Goal: Transaction & Acquisition: Book appointment/travel/reservation

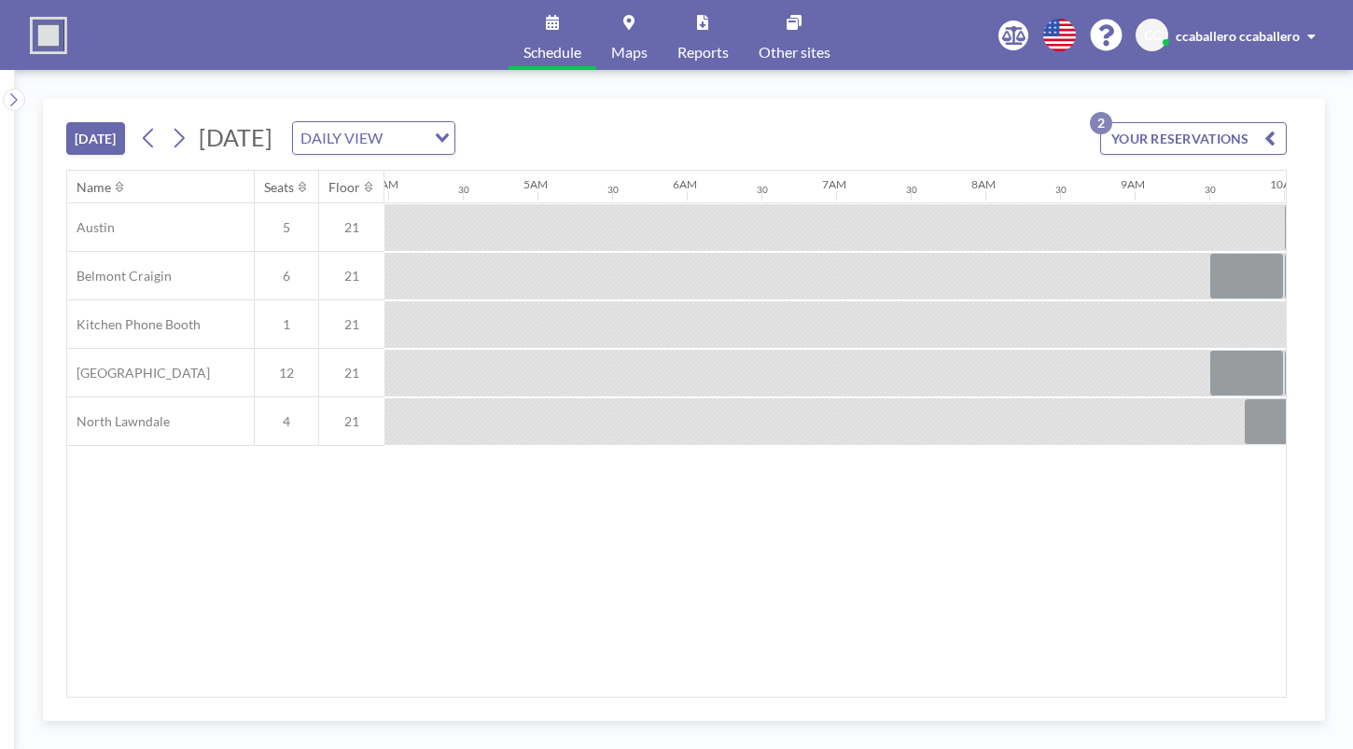
scroll to position [0, 1567]
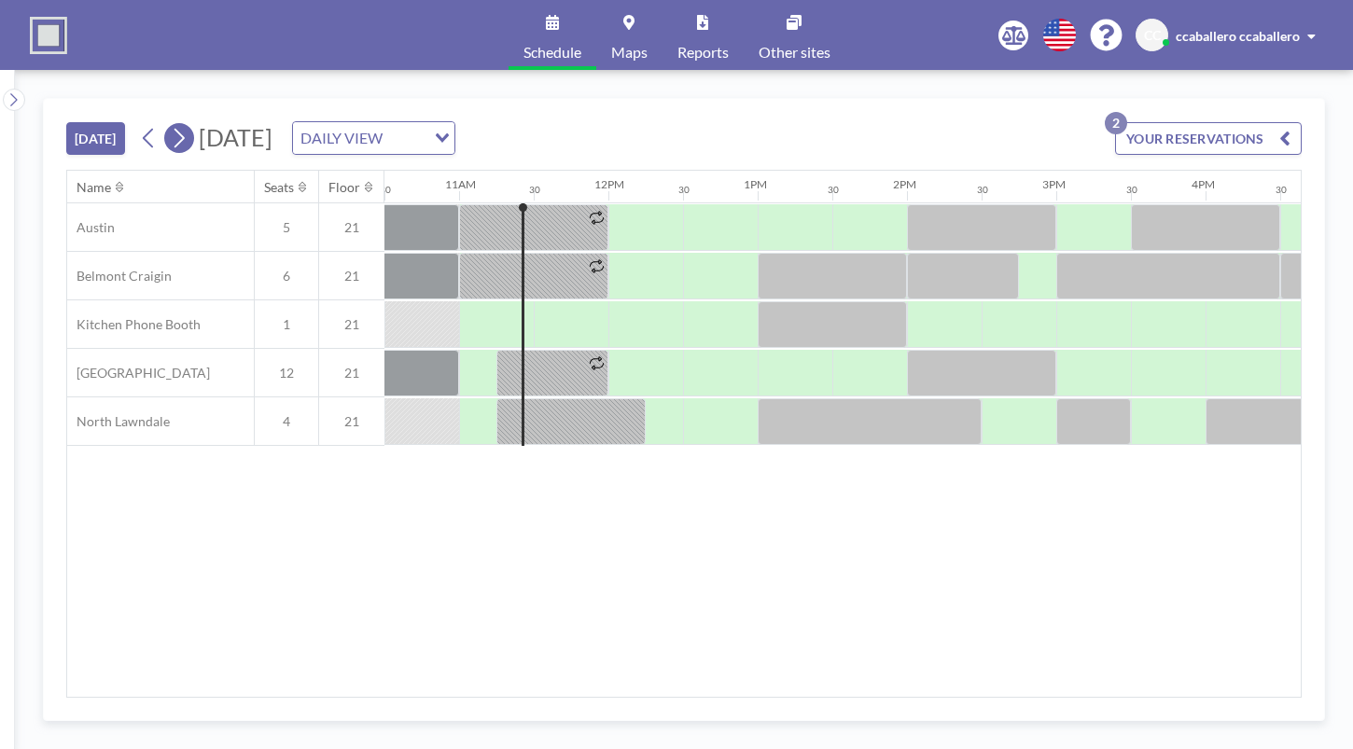
click at [185, 142] on icon at bounding box center [179, 138] width 18 height 28
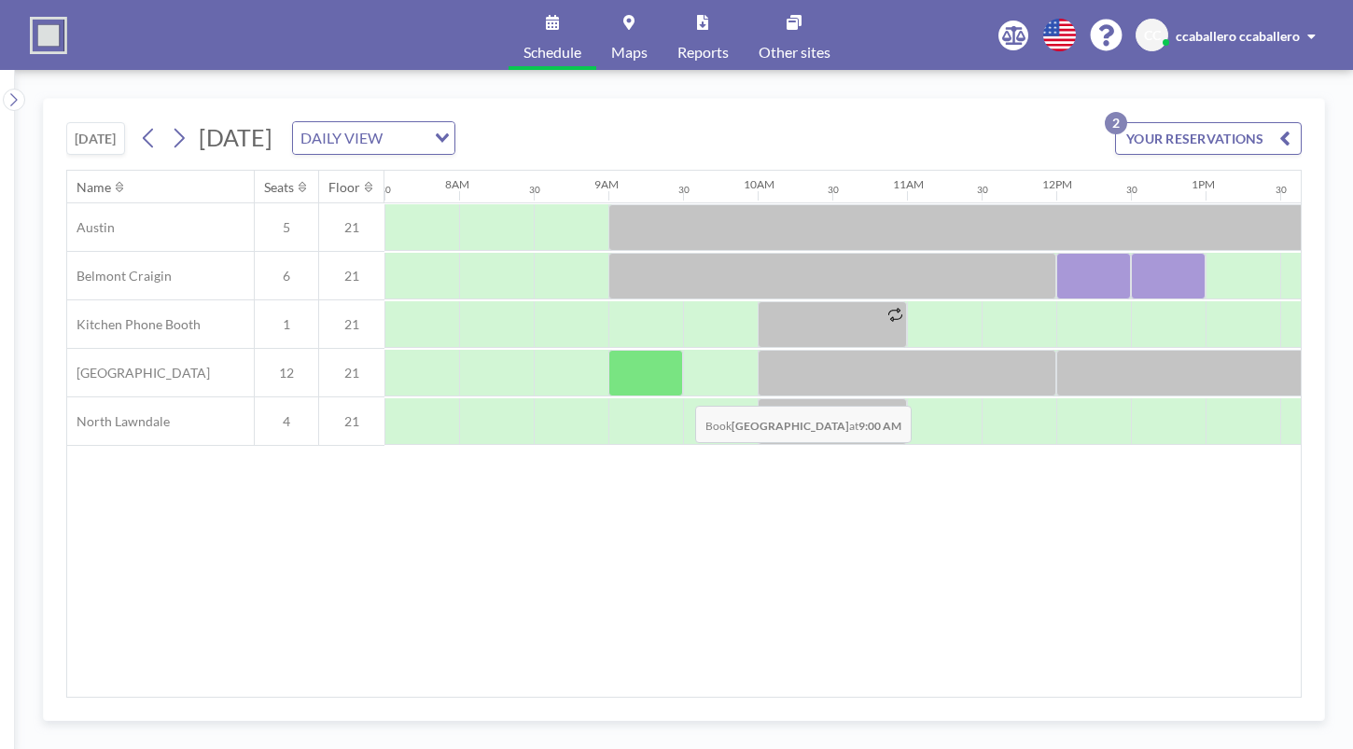
scroll to position [0, 1140]
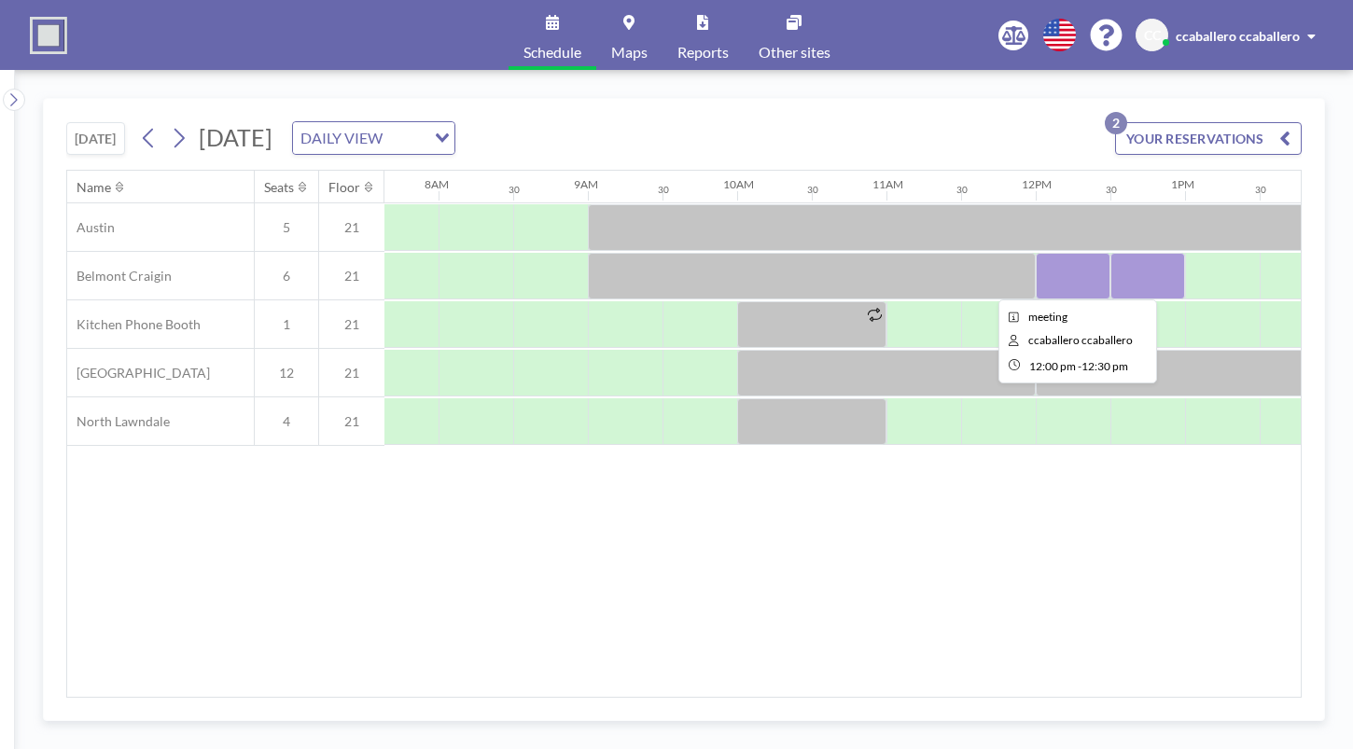
click at [1063, 285] on div at bounding box center [1072, 276] width 75 height 47
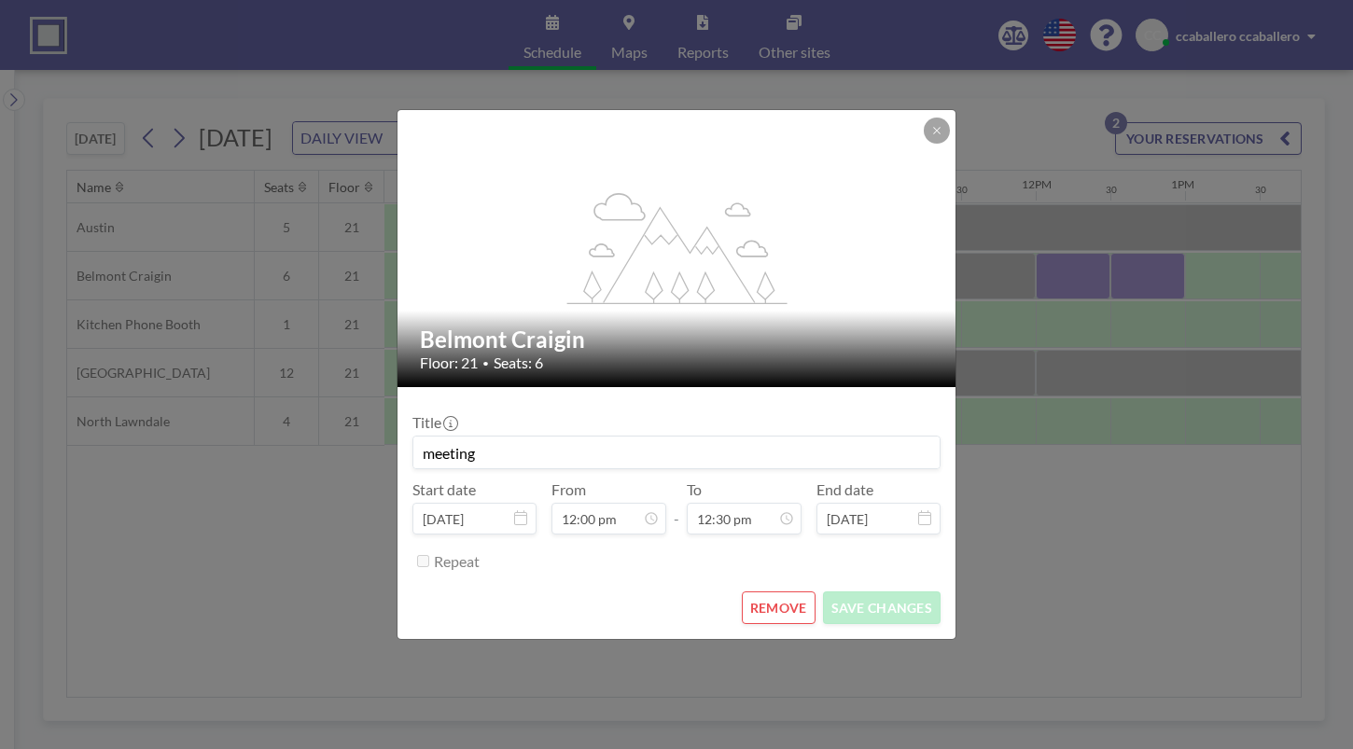
click at [771, 605] on button "REMOVE" at bounding box center [779, 607] width 74 height 33
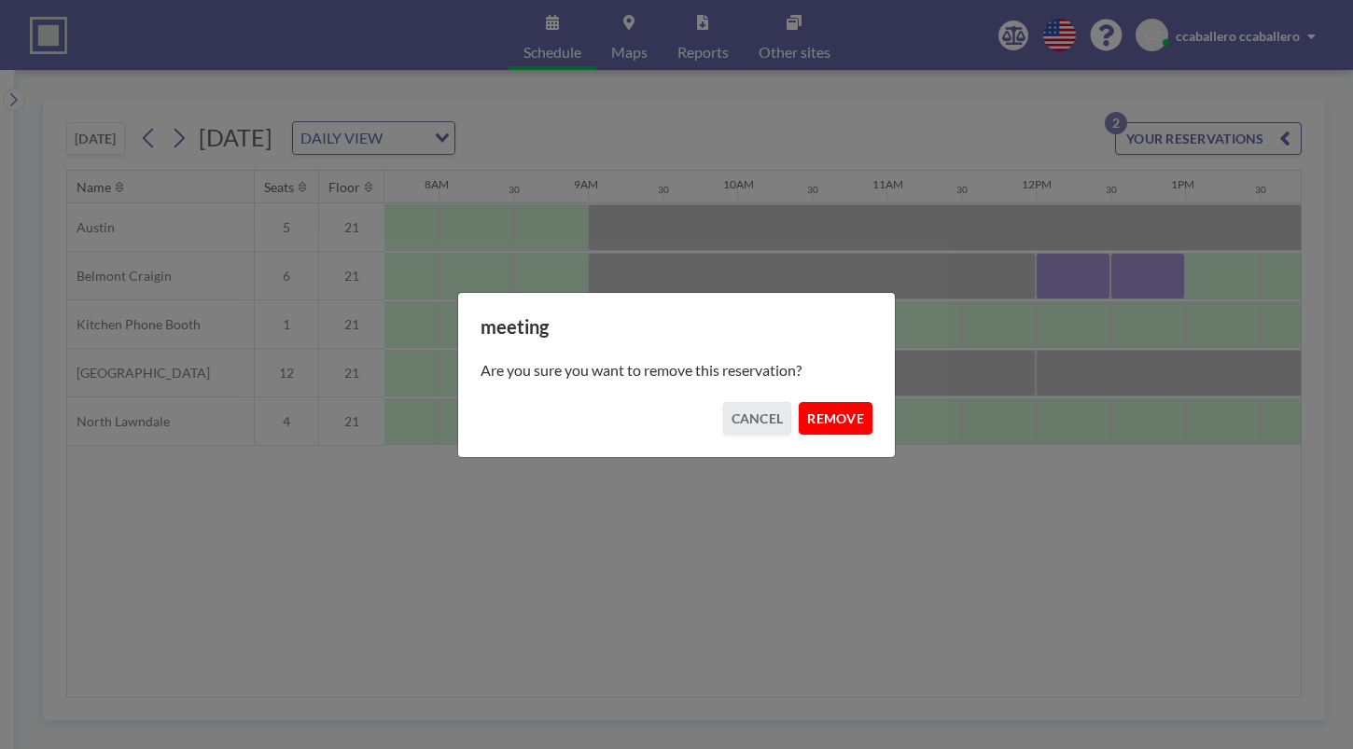
click at [840, 423] on button "REMOVE" at bounding box center [836, 418] width 74 height 33
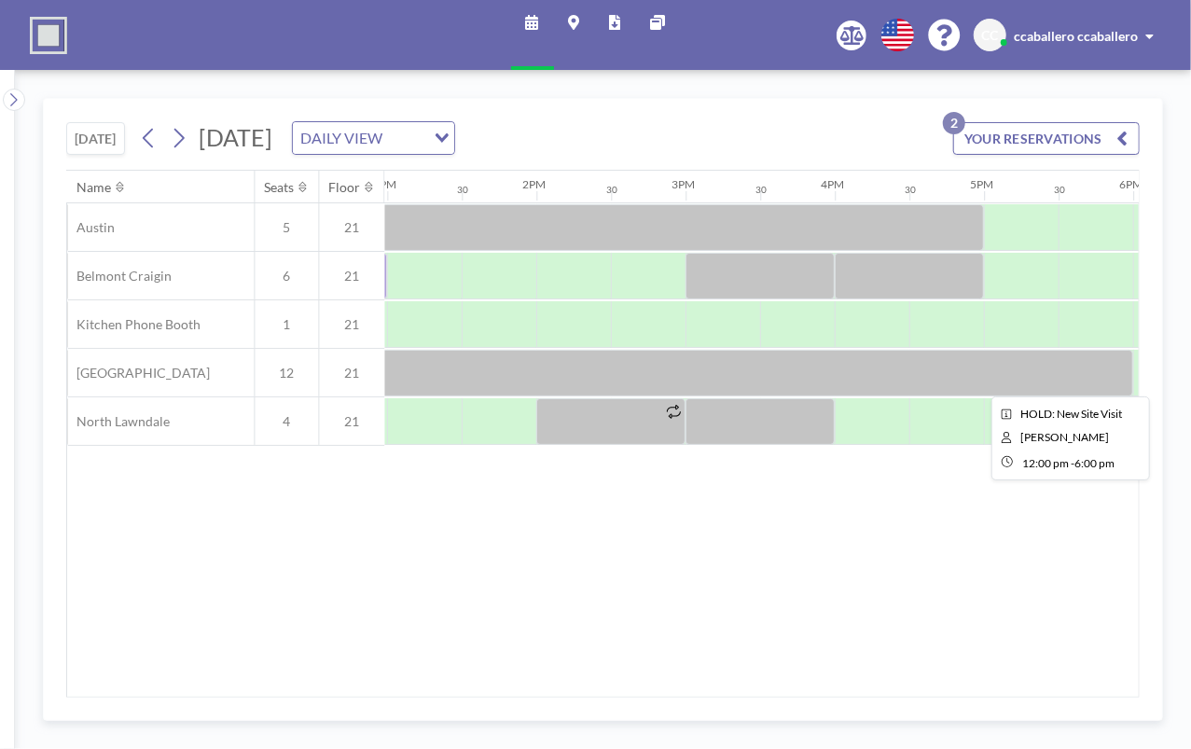
scroll to position [0, 1947]
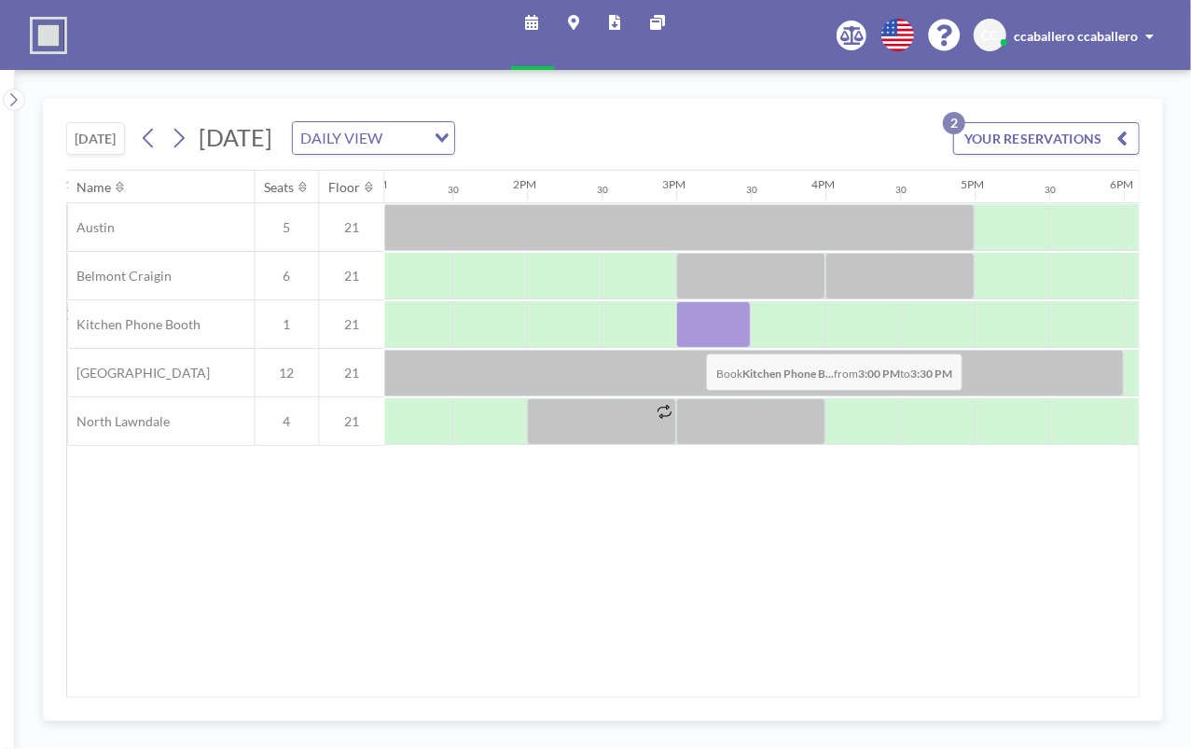
click at [692, 338] on div at bounding box center [713, 324] width 75 height 47
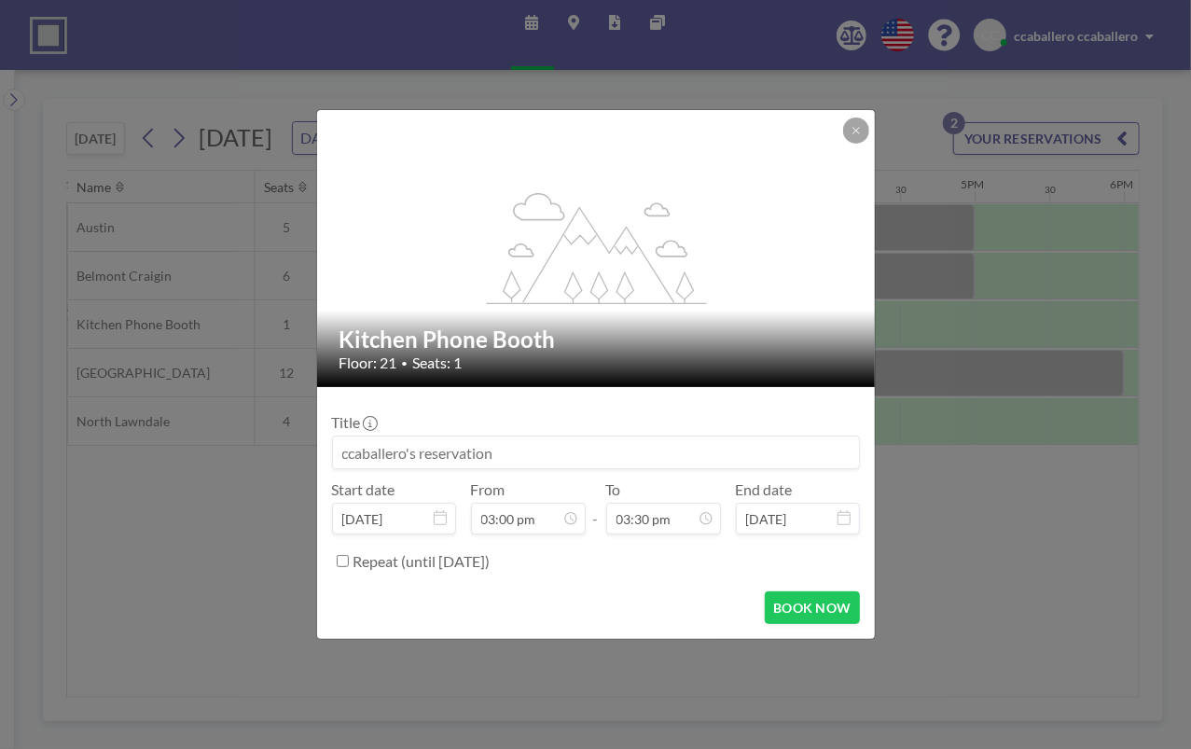
click at [414, 455] on input at bounding box center [596, 453] width 526 height 32
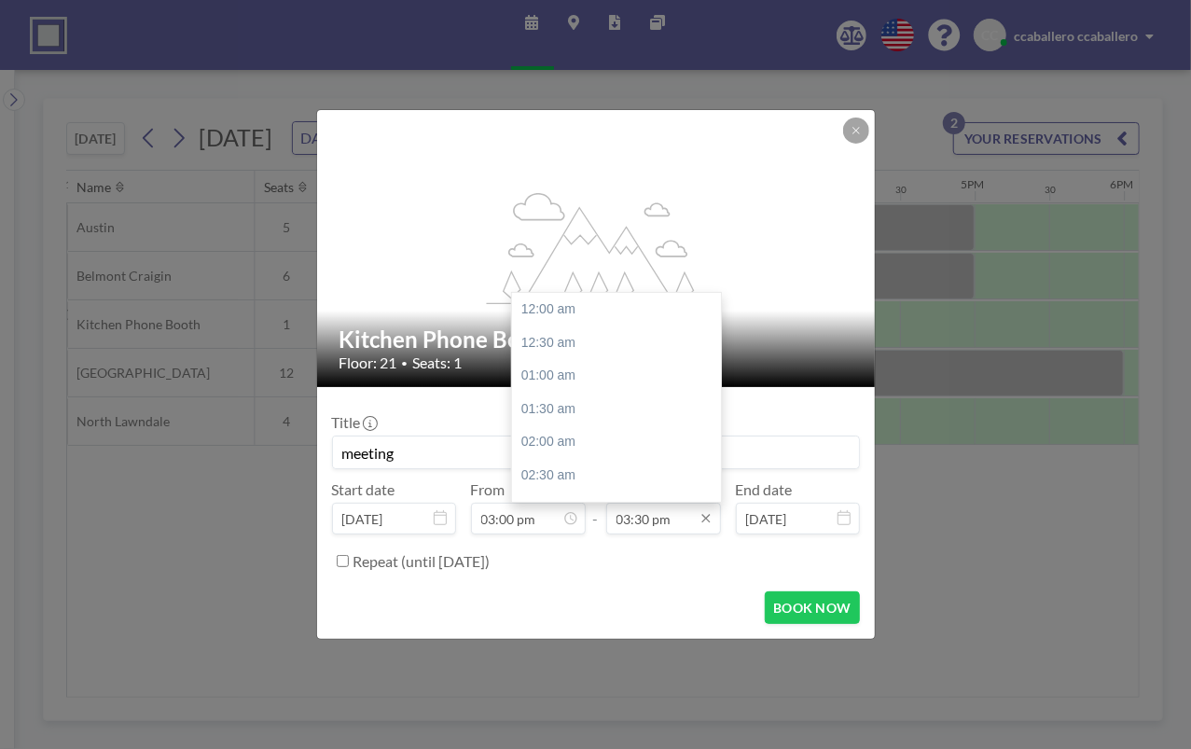
scroll to position [1029, 0]
type input "meeting"
click at [640, 527] on input "03:30 pm" at bounding box center [663, 519] width 115 height 32
click at [547, 378] on div "04:30 pm" at bounding box center [621, 377] width 218 height 34
type input "04:30 pm"
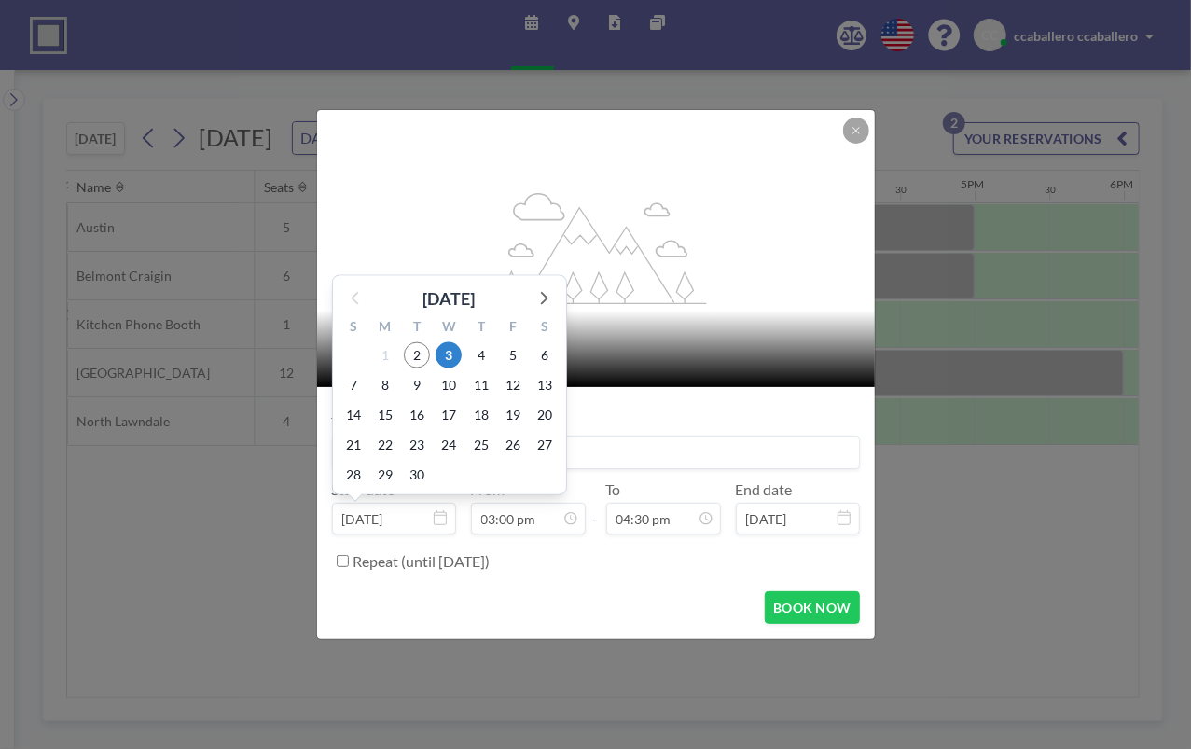
scroll to position [996, 0]
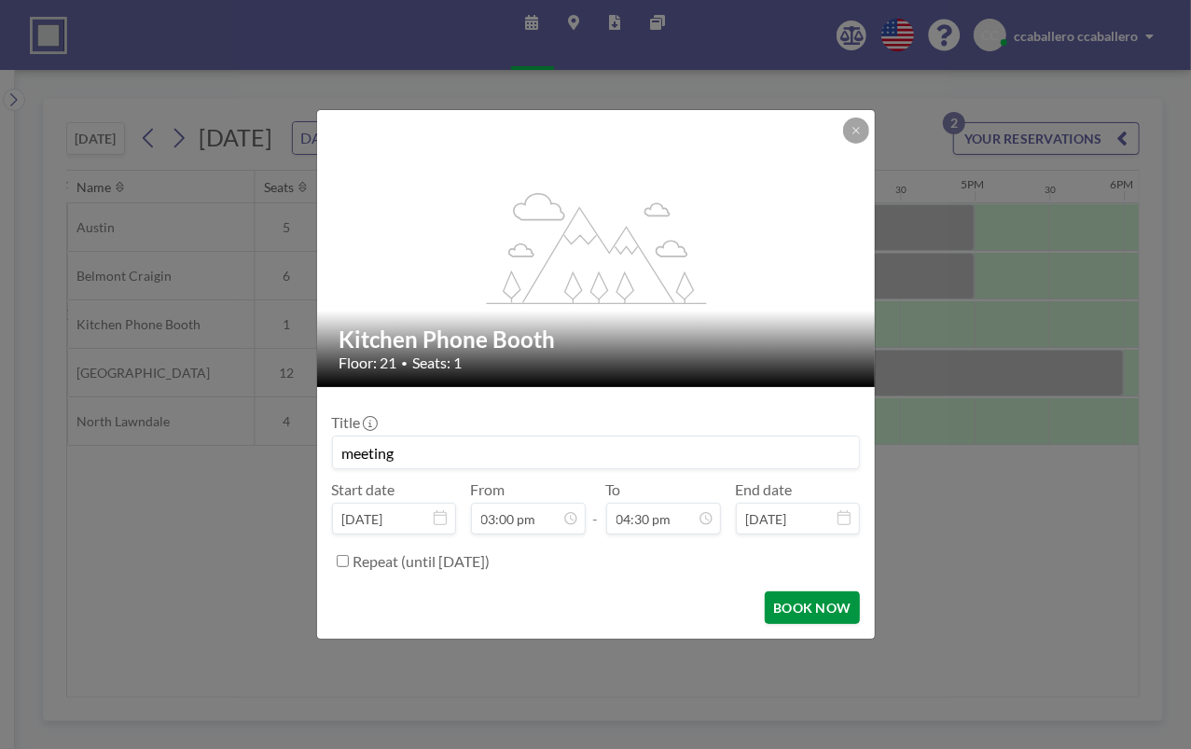
click at [813, 609] on button "BOOK NOW" at bounding box center [812, 607] width 94 height 33
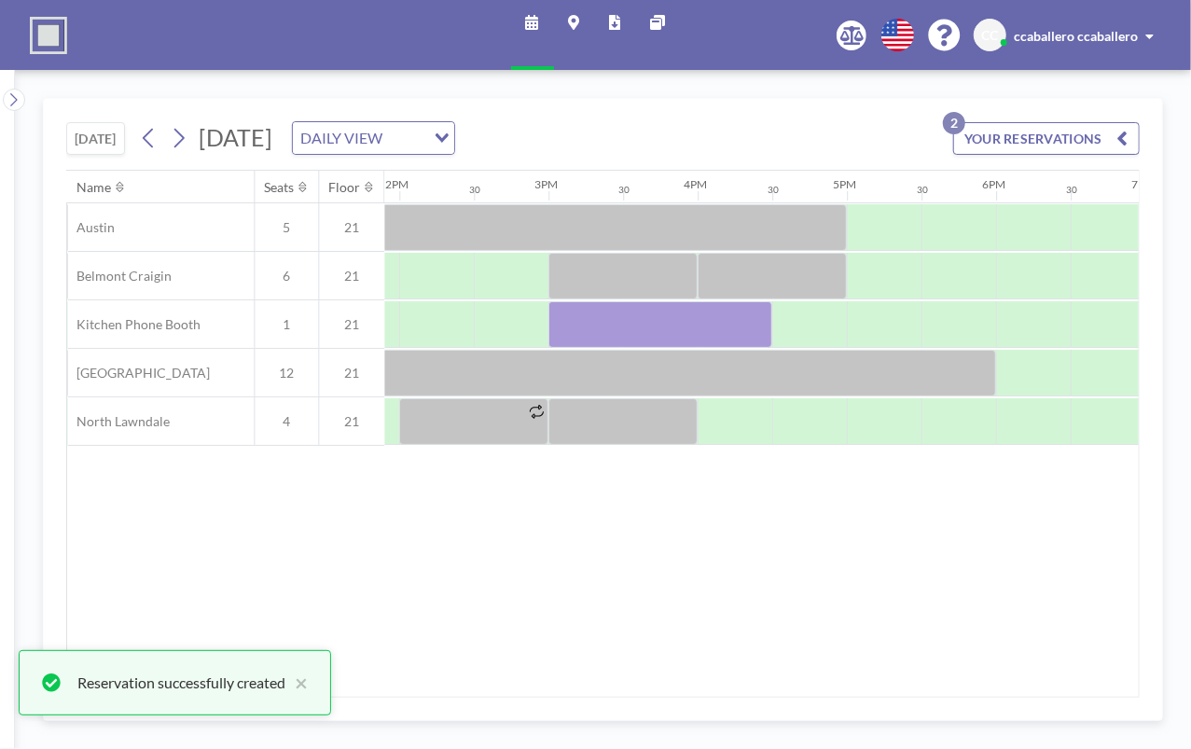
scroll to position [0, 2076]
